Goal: Find contact information: Find contact information

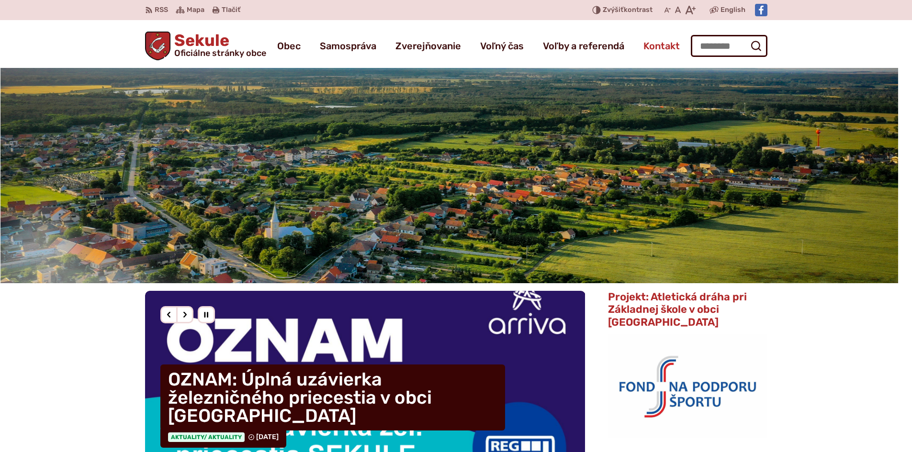
click at [659, 49] on span "Kontakt" at bounding box center [662, 46] width 36 height 27
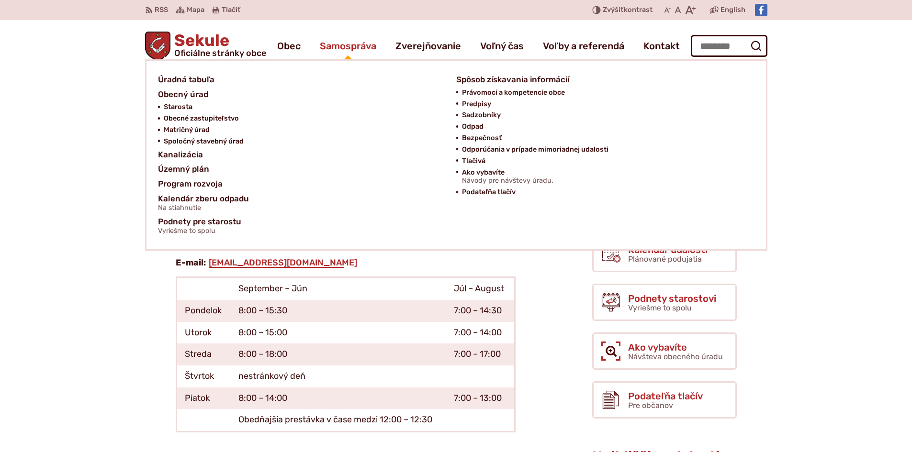
click at [364, 45] on span "Samospráva" at bounding box center [348, 46] width 56 height 27
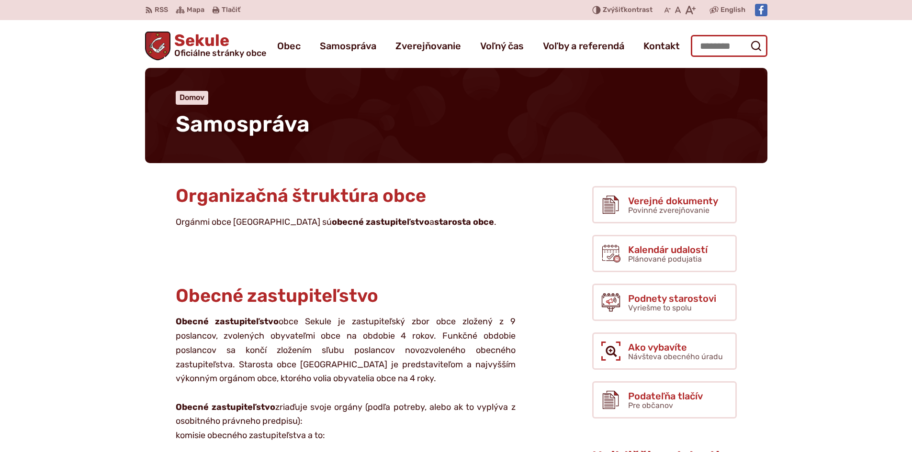
click at [707, 51] on input "Hľadať:" at bounding box center [729, 46] width 77 height 22
type input "********"
click at [758, 46] on icon "submit" at bounding box center [755, 45] width 11 height 11
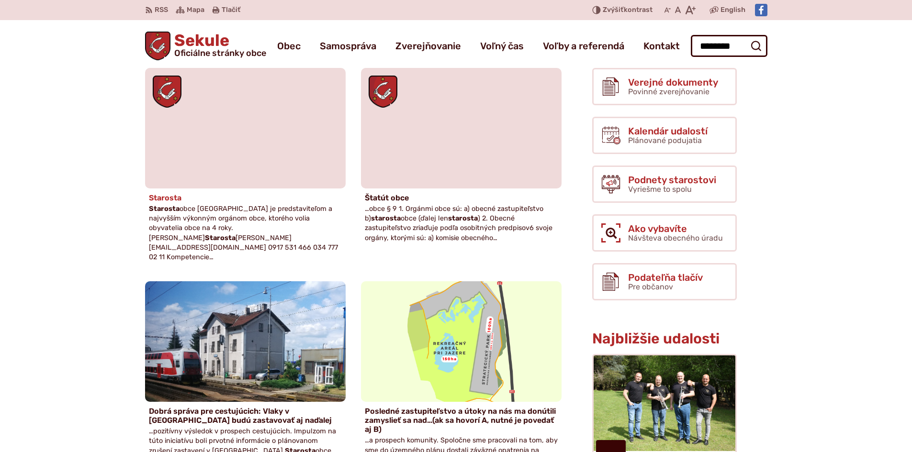
click at [167, 200] on h4 "Starosta" at bounding box center [245, 197] width 193 height 9
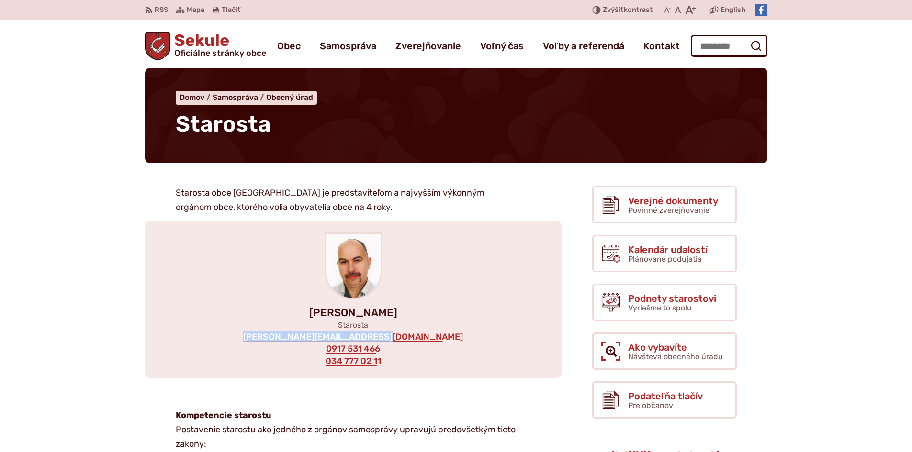
drag, startPoint x: 287, startPoint y: 339, endPoint x: 420, endPoint y: 339, distance: 133.1
click at [420, 339] on div "[PERSON_NAME] Starosta [EMAIL_ADDRESS][DOMAIN_NAME] 0917 531 466 034 777 02 11" at bounding box center [353, 299] width 417 height 157
copy link "[PERSON_NAME][EMAIL_ADDRESS][DOMAIN_NAME]"
